Goal: Information Seeking & Learning: Learn about a topic

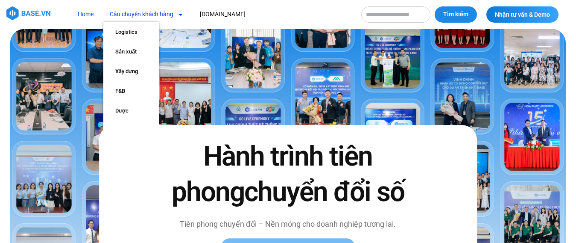
click at [158, 16] on link "Câu chuyện khách hàng" at bounding box center [146, 14] width 87 height 16
click at [146, 12] on link "Câu chuyện khách hàng" at bounding box center [146, 14] width 87 height 16
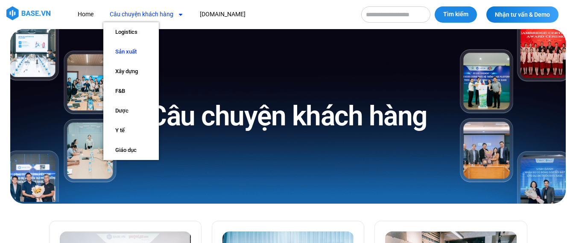
click at [123, 50] on link "Sản xuất" at bounding box center [131, 52] width 56 height 20
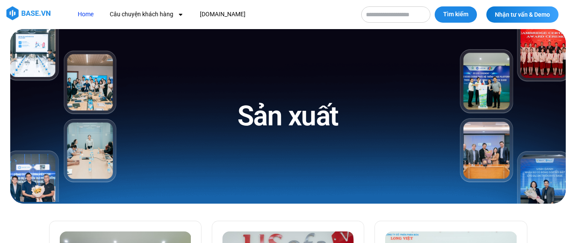
click at [85, 14] on link "Home" at bounding box center [85, 14] width 29 height 16
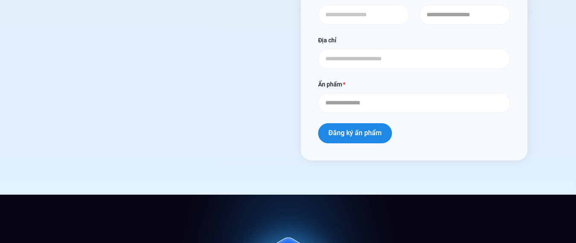
scroll to position [3629, 0]
